Goal: Communication & Community: Answer question/provide support

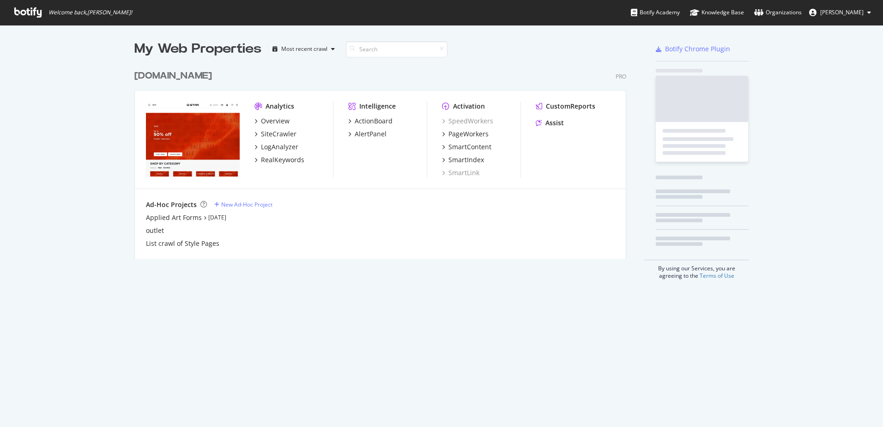
scroll to position [420, 869]
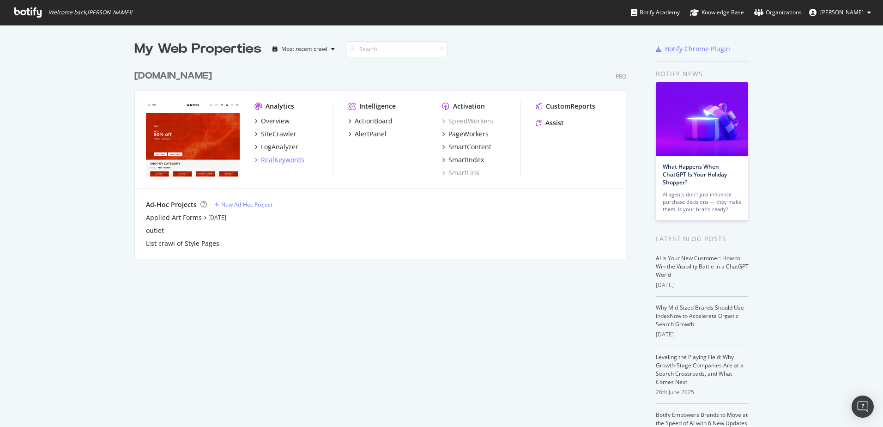
click at [284, 161] on div "RealKeywords" at bounding box center [282, 159] width 43 height 9
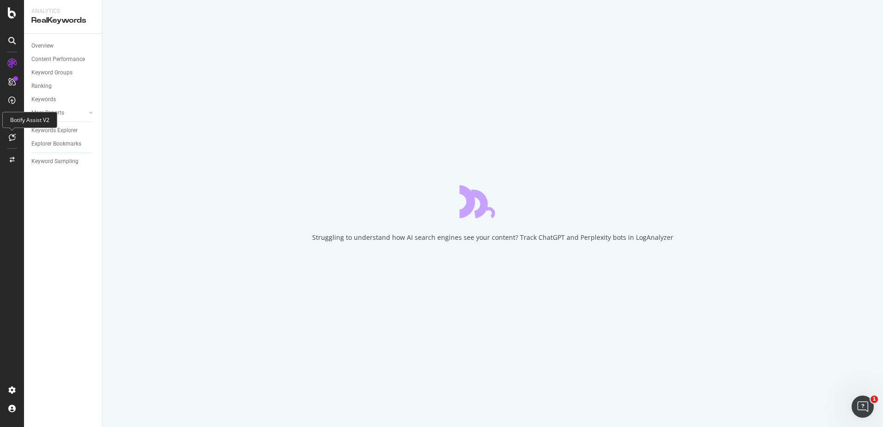
click at [8, 143] on div at bounding box center [12, 137] width 15 height 15
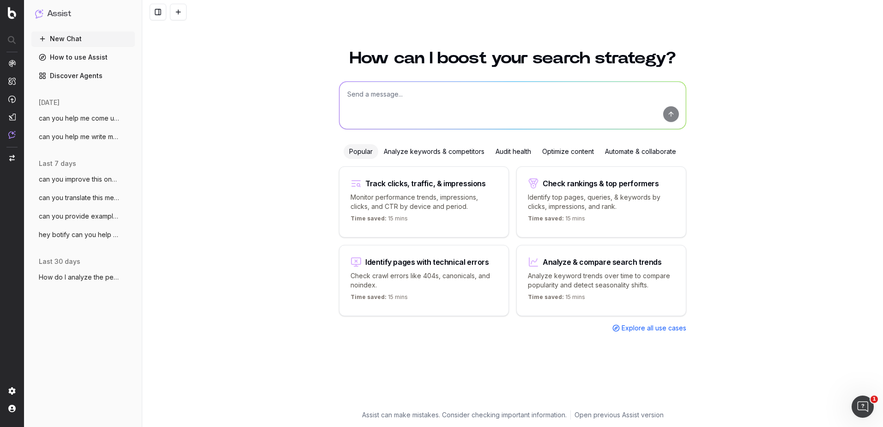
click at [443, 96] on textarea at bounding box center [512, 105] width 346 height 47
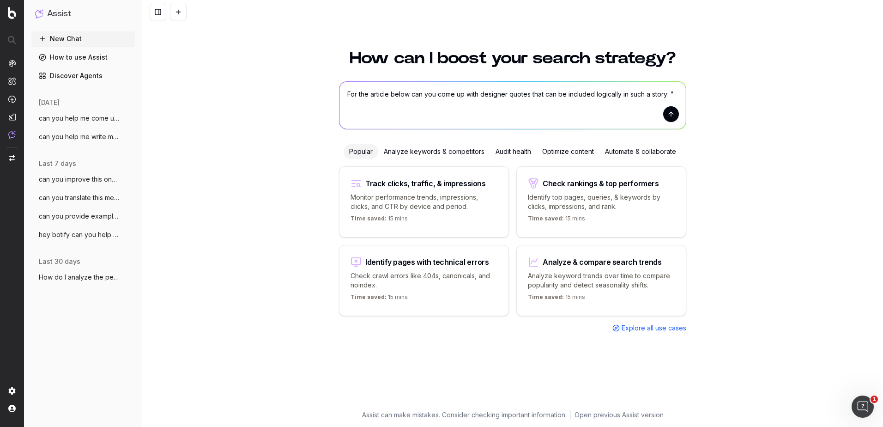
paste textarea "Words: 1000-1200 Country: US Main keyword: - How to style baggy jeans? (SV=1300…"
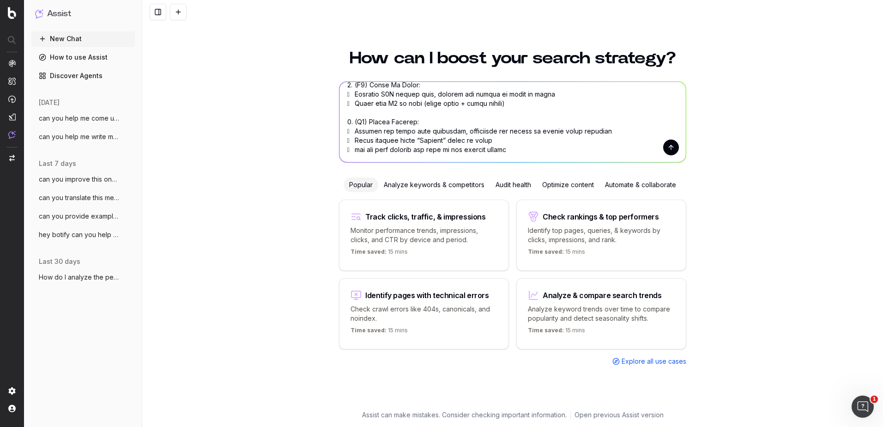
scroll to position [480, 0]
type textarea "For the article below can you come up with designer quotes that can be included…"
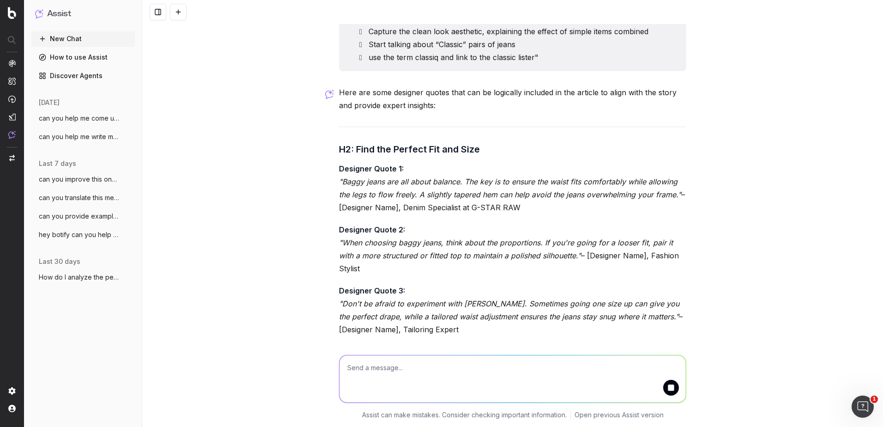
scroll to position [583, 0]
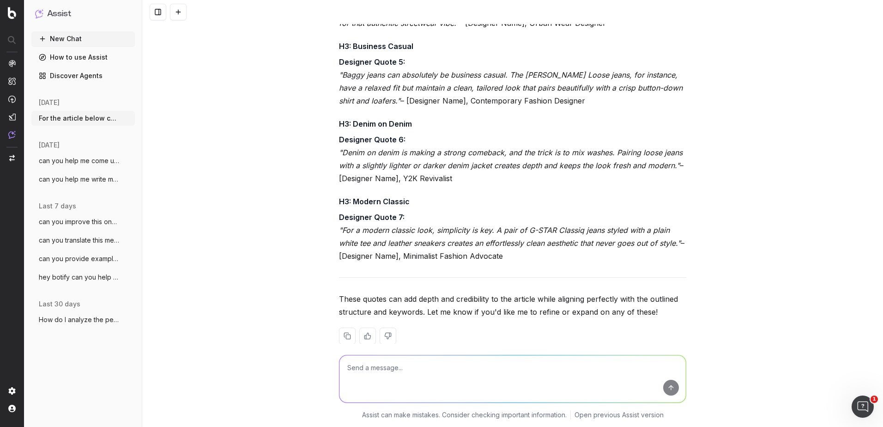
scroll to position [1111, 0]
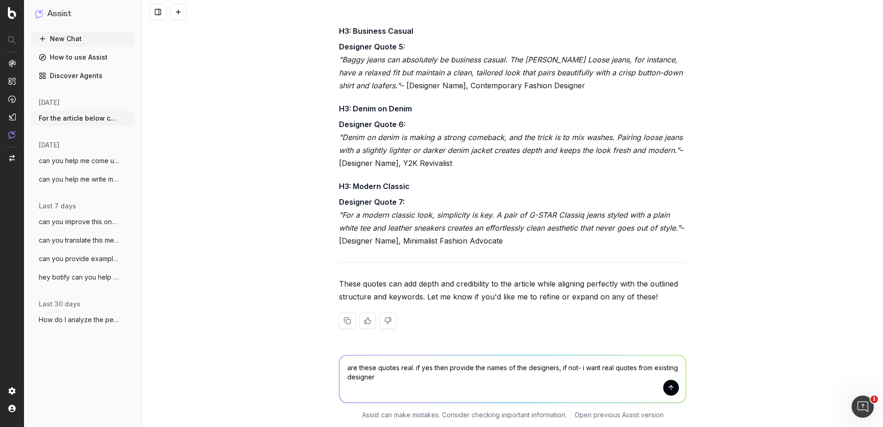
type textarea "are these quotes real. if yes then provide the names of the designers, if not- …"
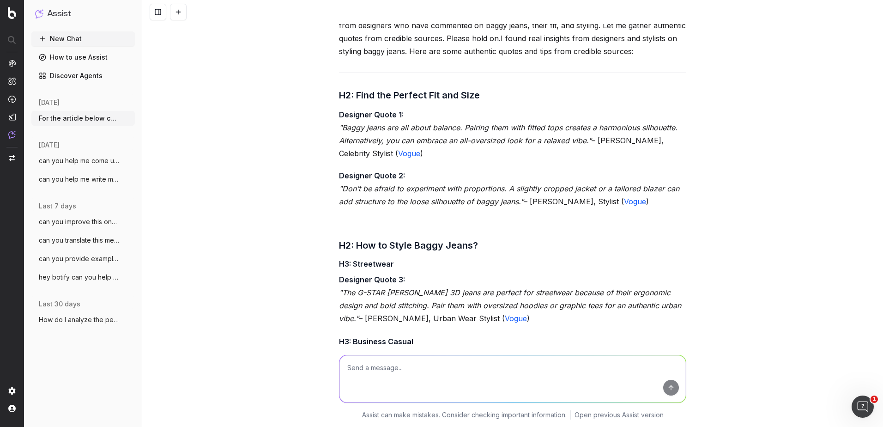
scroll to position [1493, 0]
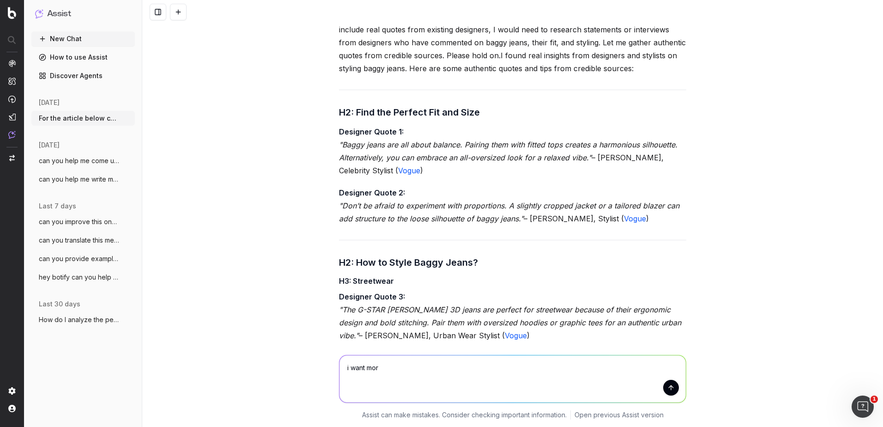
type textarea "i want more"
click at [373, 367] on textarea at bounding box center [512, 378] width 346 height 47
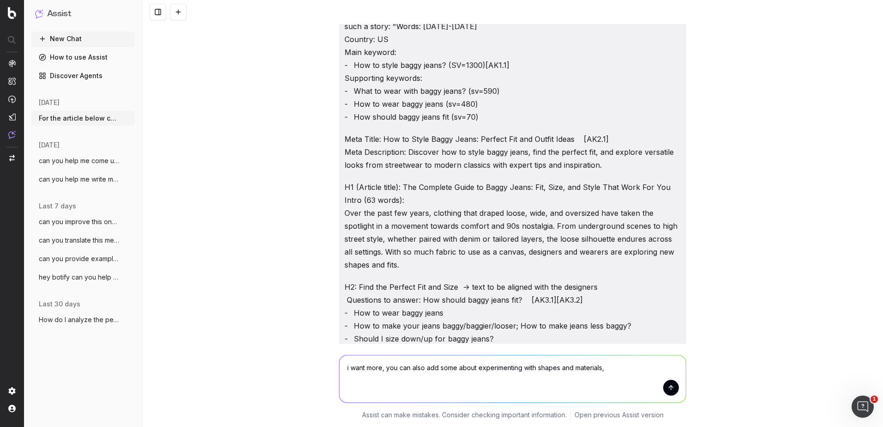
scroll to position [15, 0]
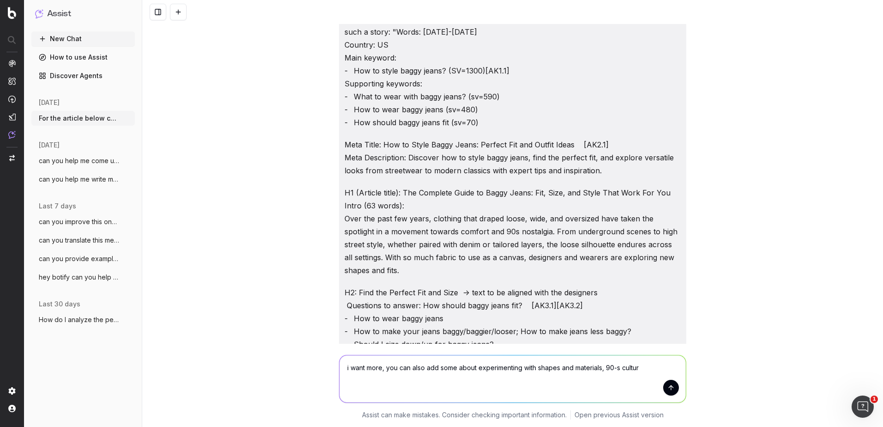
type textarea "i want more, you can also add some about experimenting with shapes and material…"
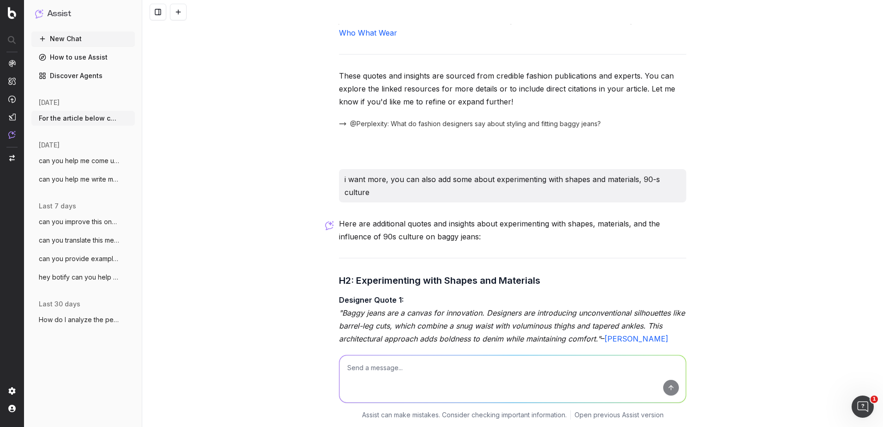
scroll to position [2717, 0]
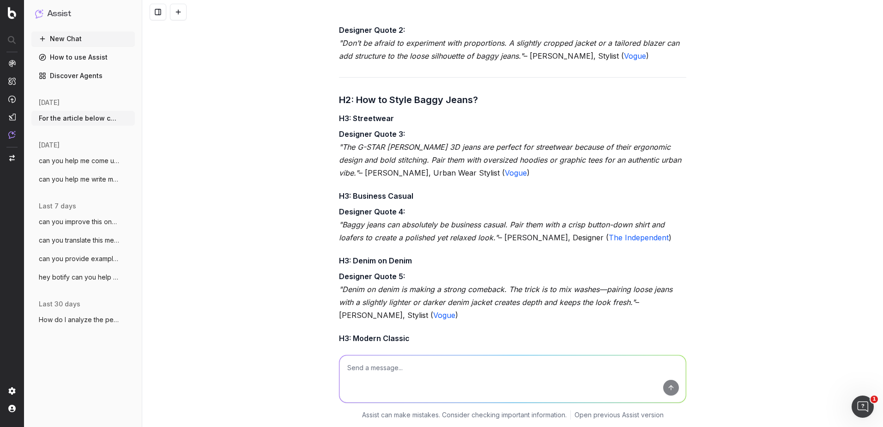
scroll to position [1609, 0]
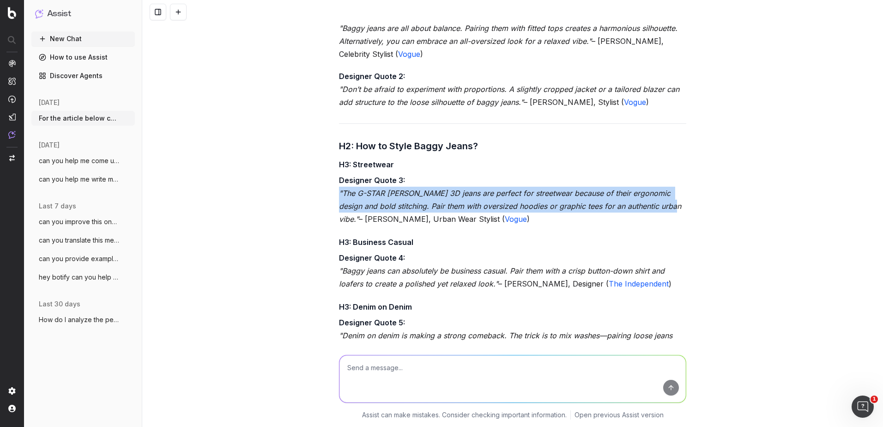
drag, startPoint x: 656, startPoint y: 206, endPoint x: 336, endPoint y: 197, distance: 319.6
click at [339, 197] on em ""The G-STAR Elwood 3D jeans are perfect for streetwear because of their ergonom…" at bounding box center [511, 205] width 344 height 35
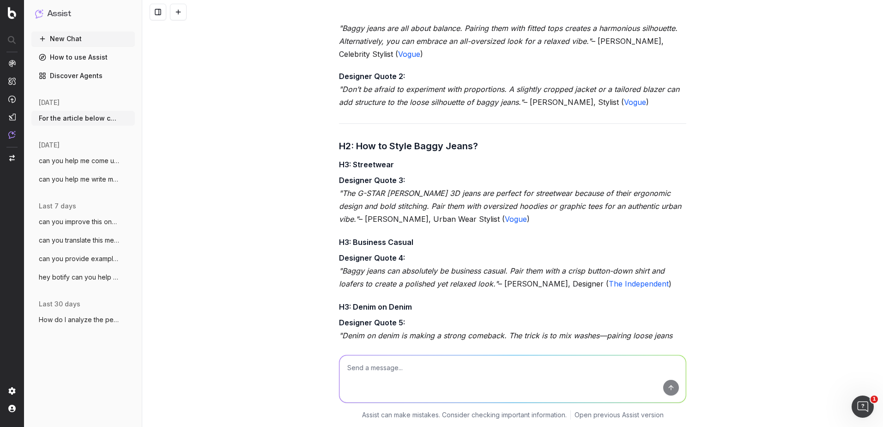
click at [520, 238] on h4 "H3: Business Casual" at bounding box center [512, 241] width 347 height 11
drag, startPoint x: 500, startPoint y: 217, endPoint x: 334, endPoint y: 192, distance: 167.7
click at [335, 192] on div "For the article below can you come up with designer quotes that can be included…" at bounding box center [512, 256] width 355 height 3683
copy p ""The G-STAR Elwood 3D jeans are perfect for streetwear because of their ergonom…"
click at [426, 221] on p "Designer Quote 3: "The G-STAR Elwood 3D jeans are perfect for streetwear becaus…" at bounding box center [512, 200] width 347 height 52
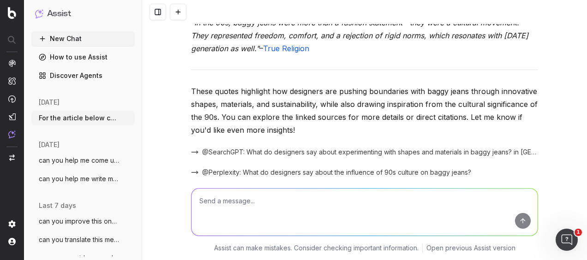
scroll to position [3258, 0]
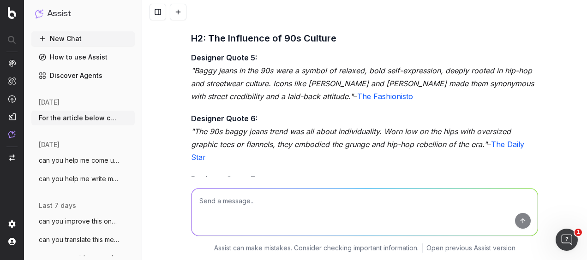
click at [191, 140] on link "The Daily Star" at bounding box center [359, 151] width 336 height 22
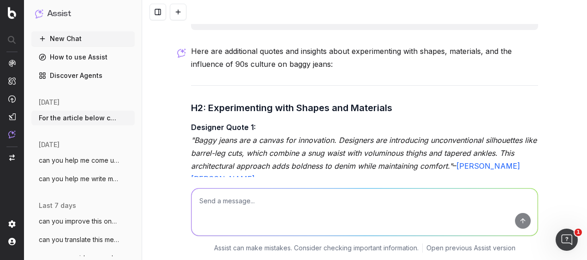
scroll to position [2888, 0]
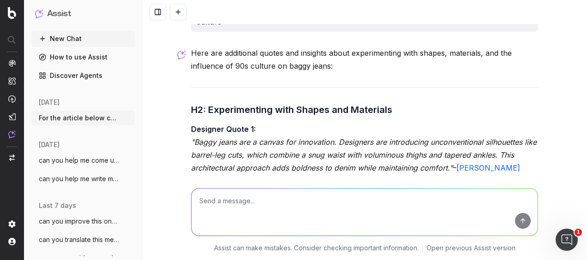
click at [473, 163] on link "Marie Claire" at bounding box center [357, 174] width 332 height 22
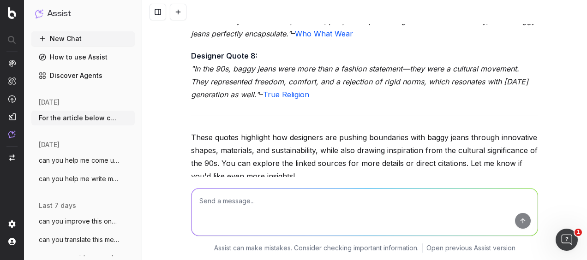
scroll to position [3489, 0]
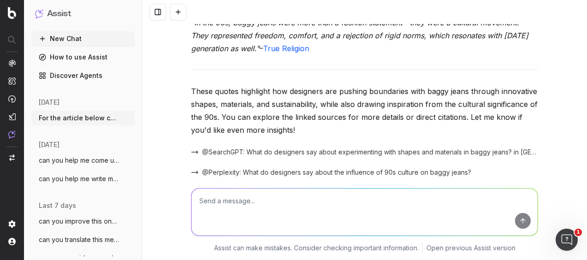
click at [281, 214] on textarea at bounding box center [365, 212] width 346 height 47
click at [351, 202] on textarea "can you help me write 2 sentences" at bounding box center [365, 212] width 346 height 47
paste textarea "Tie the styling guide into 90's culture and the origins of baggy jeans scene to…"
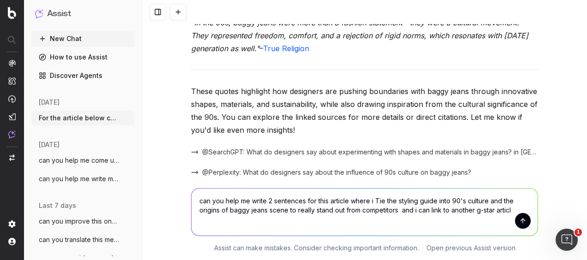
type textarea "can you help me write 2 sentences for this article where i Tie the styling guid…"
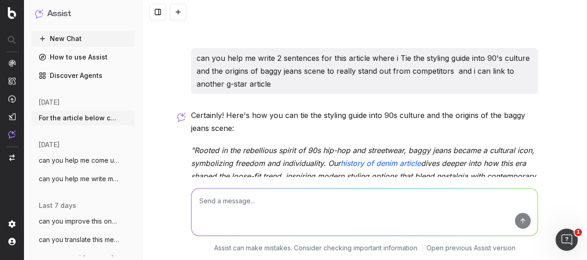
scroll to position [3699, 0]
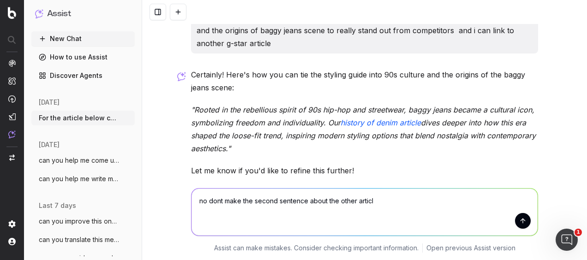
type textarea "no dont make the second sentence about the other article"
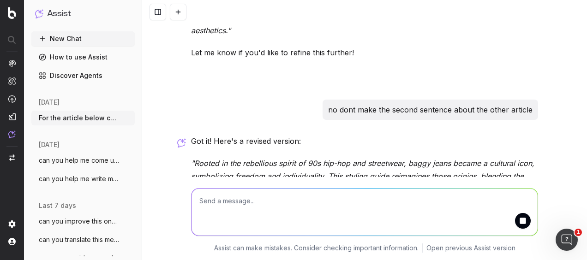
scroll to position [3858, 0]
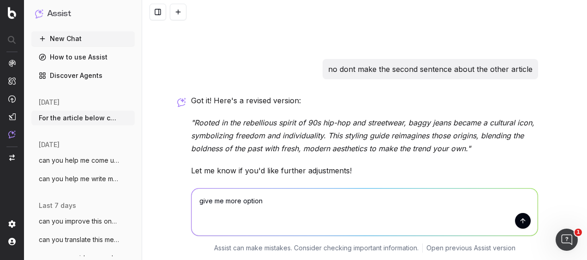
type textarea "give me more options"
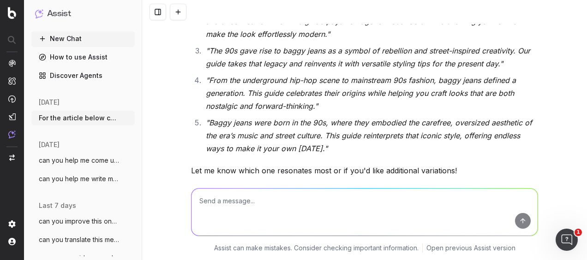
scroll to position [4141, 0]
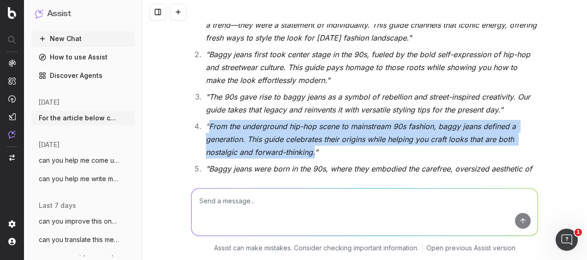
drag, startPoint x: 312, startPoint y: 112, endPoint x: 207, endPoint y: 84, distance: 108.5
click at [207, 122] on em ""From the underground hip-hop scene to mainstream 90s fashion, baggy jeans defi…" at bounding box center [362, 139] width 313 height 35
copy em "From the underground hip-hop scene to mainstream 90s fashion, baggy jeans defin…"
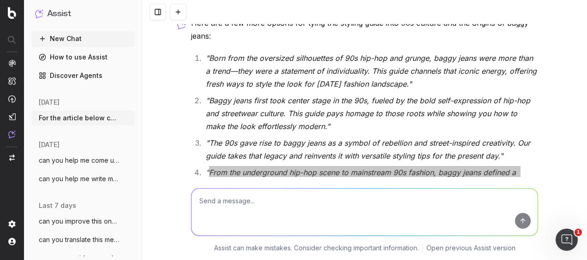
scroll to position [4002, 0]
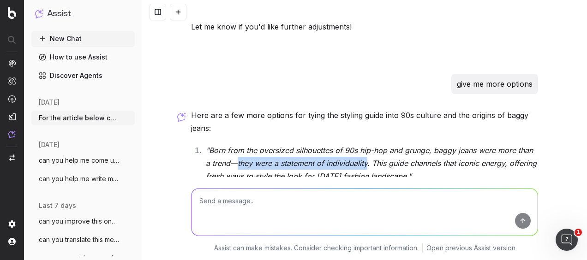
drag, startPoint x: 364, startPoint y: 123, endPoint x: 234, endPoint y: 122, distance: 130.2
click at [234, 146] on em ""Born from the oversized silhouettes of 90s hip-hop and grunge, baggy jeans wer…" at bounding box center [372, 163] width 333 height 35
copy em "they were a statement of individuality"
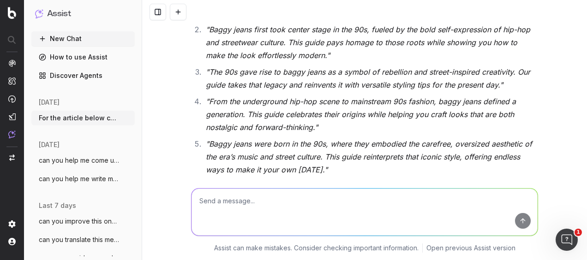
scroll to position [4187, 0]
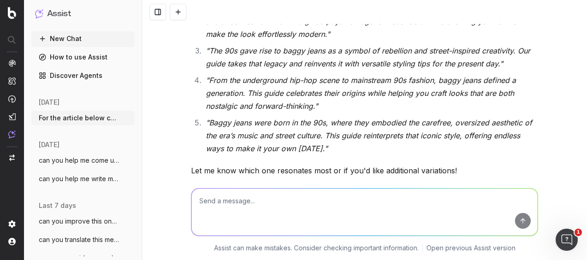
click at [243, 208] on textarea at bounding box center [365, 212] width 346 height 47
paste textarea "Over the past few years, clothing that draped loose, wide, and oversized have t…"
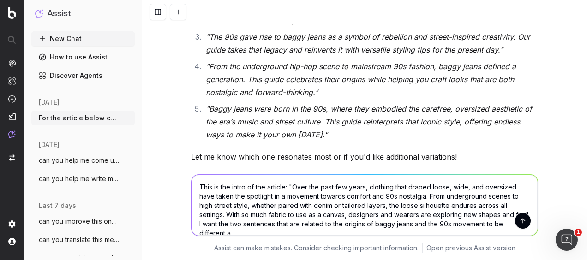
scroll to position [4210, 0]
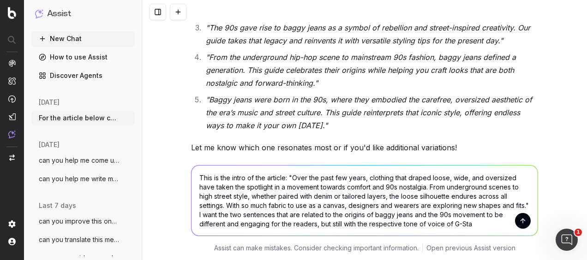
type textarea "This is the intro of the article: "Over the past few years, clothing that drape…"
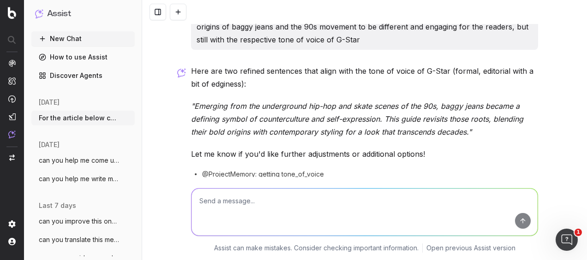
scroll to position [4453, 0]
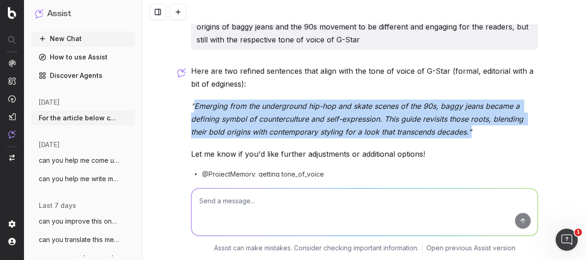
drag, startPoint x: 466, startPoint y: 93, endPoint x: 189, endPoint y: 66, distance: 277.9
click at [191, 102] on em ""Emerging from the underground hip-hop and skate scenes of the 90s, baggy jeans…" at bounding box center [358, 119] width 335 height 35
copy em "Emerging from the underground hip-hop and skate scenes of the 90s, baggy jeans …"
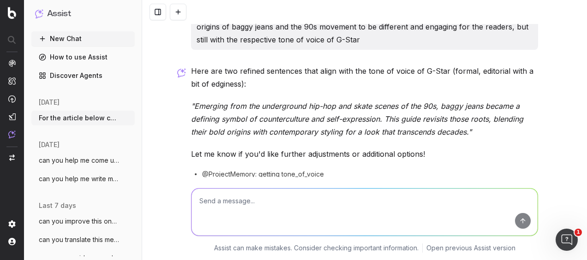
click at [482, 102] on div "Here are two refined sentences that align with the tone of voice of G-Star (for…" at bounding box center [364, 141] width 347 height 153
click at [288, 216] on textarea at bounding box center [365, 212] width 346 height 47
type textarea "give me call-to-action sentences for the end of the article"
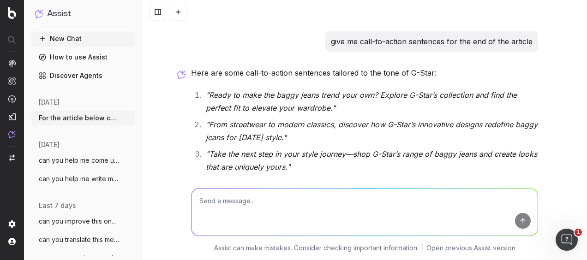
scroll to position [4624, 0]
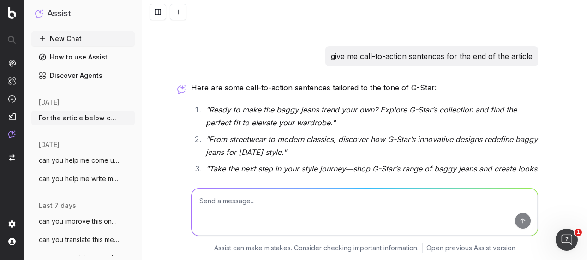
drag, startPoint x: 315, startPoint y: 172, endPoint x: 206, endPoint y: 163, distance: 109.4
click at [206, 192] on li ""Inspired by the 90s, designed for now. Browse G-Star’s baggy jeans collection …" at bounding box center [370, 205] width 335 height 26
copy em "Inspired by the 90s, designed for now. Browse G-Star’s baggy jeans collection a…"
